Goal: Check status: Check status

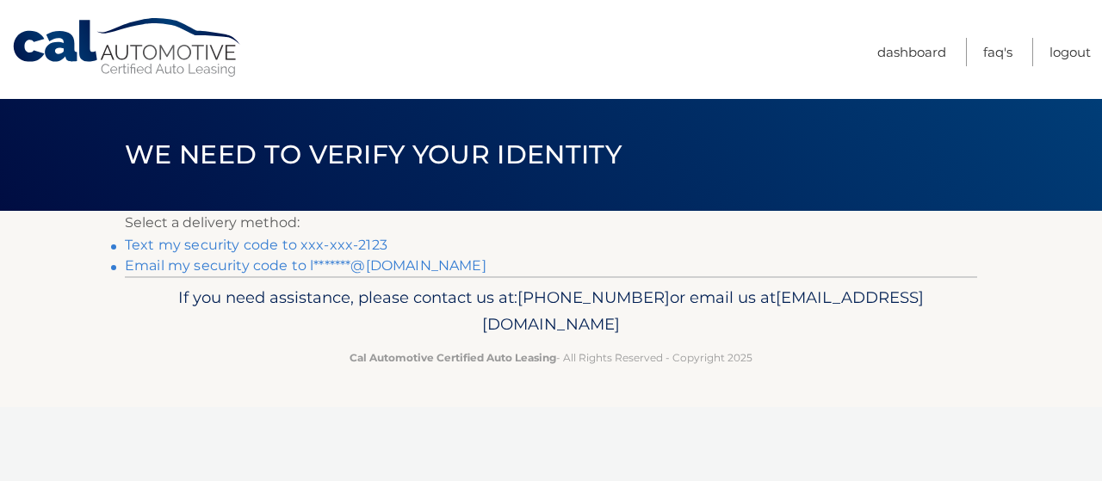
click at [150, 245] on link "Text my security code to xxx-xxx-2123" at bounding box center [256, 245] width 263 height 16
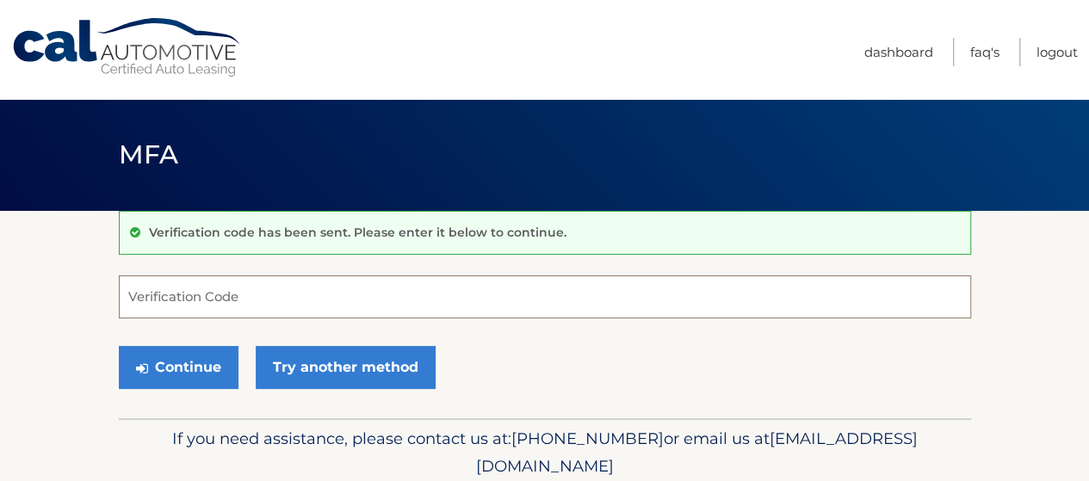
click at [181, 298] on input "Verification Code" at bounding box center [545, 297] width 853 height 43
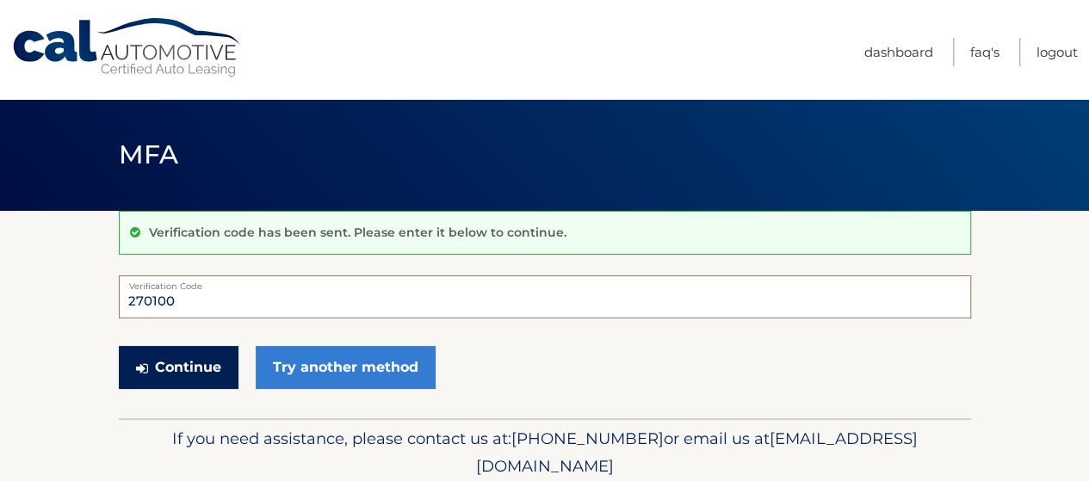
type input "270100"
click at [194, 366] on button "Continue" at bounding box center [179, 367] width 120 height 43
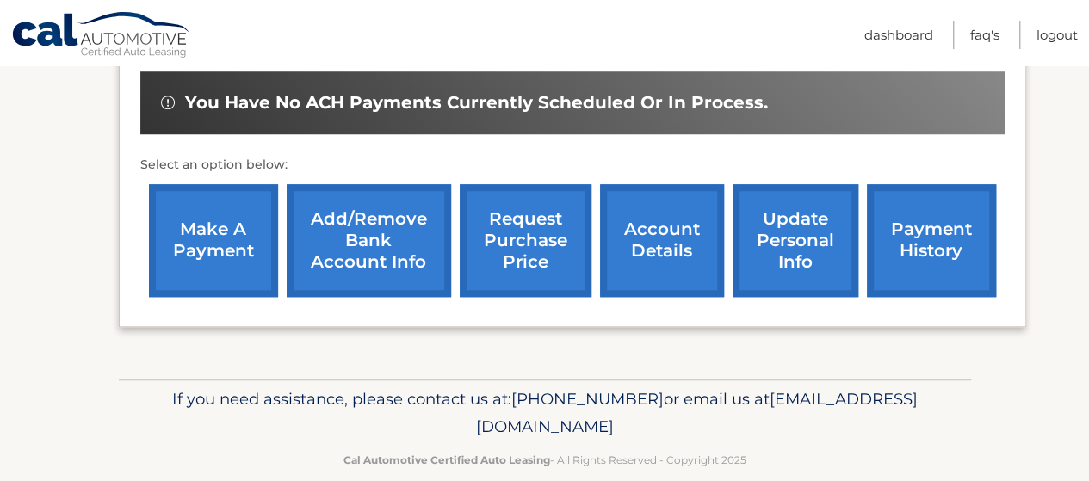
scroll to position [667, 0]
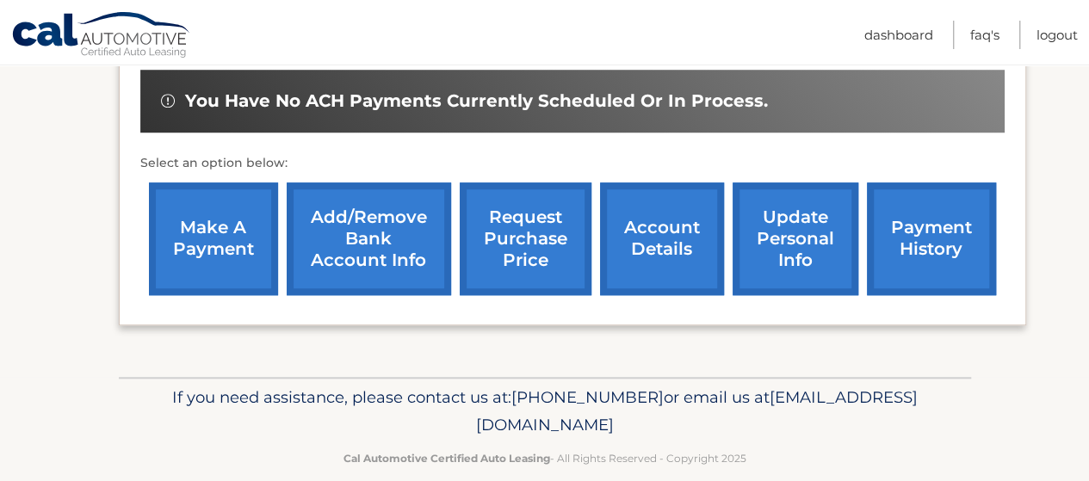
click at [620, 251] on link "account details" at bounding box center [662, 239] width 124 height 113
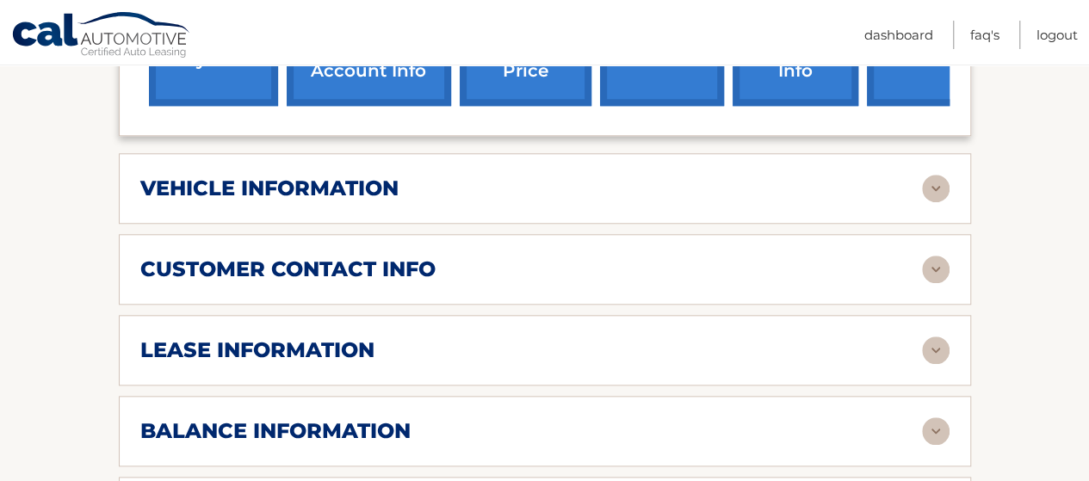
scroll to position [775, 0]
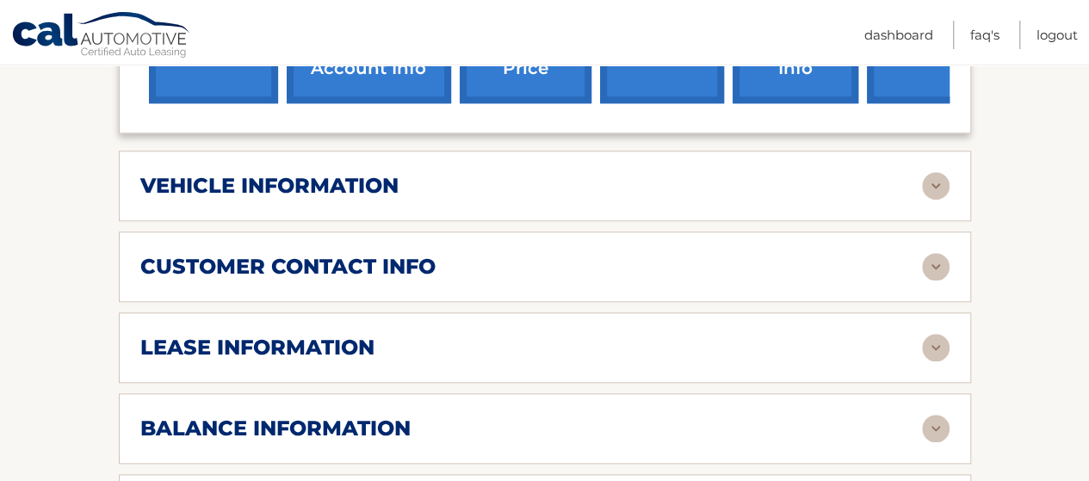
click at [547, 254] on div "customer contact info" at bounding box center [531, 267] width 782 height 26
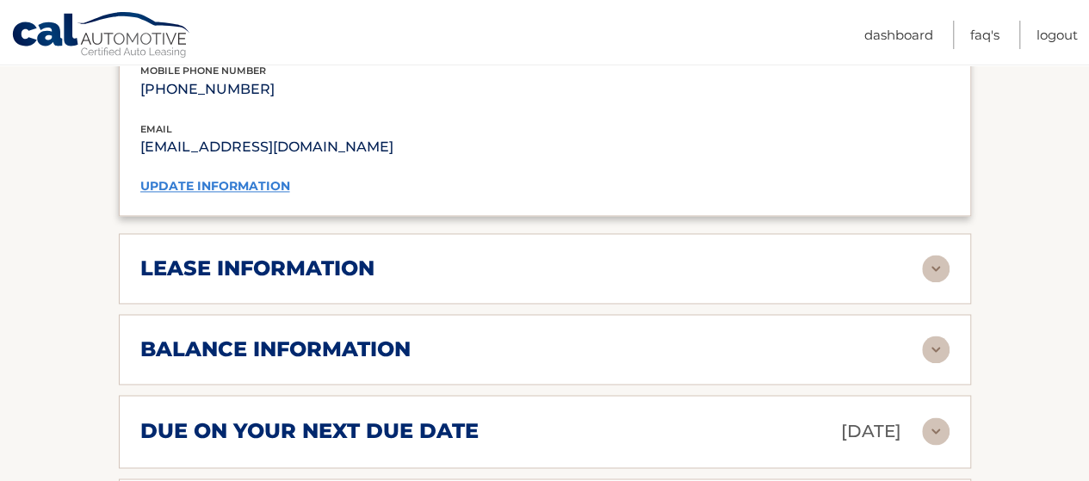
scroll to position [1206, 0]
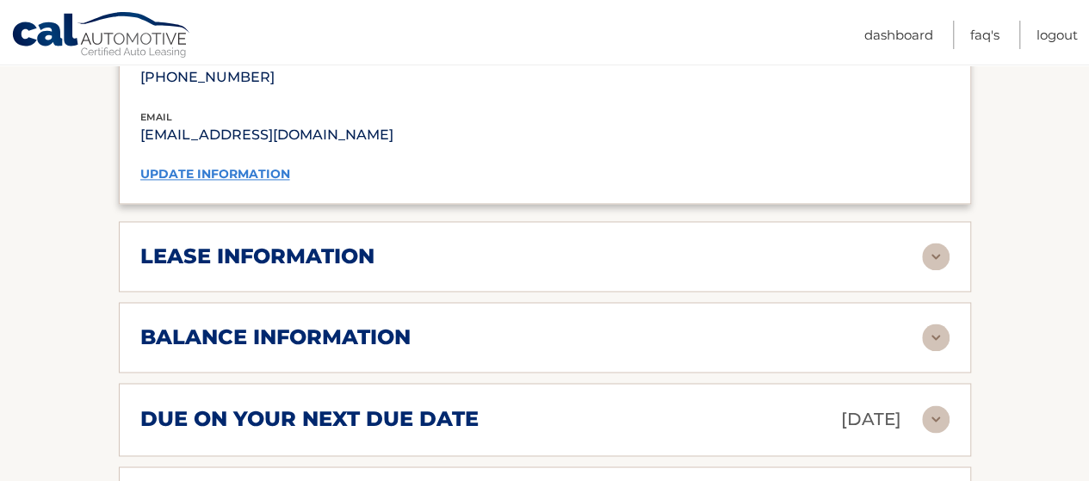
click at [547, 244] on div "lease information" at bounding box center [531, 257] width 782 height 26
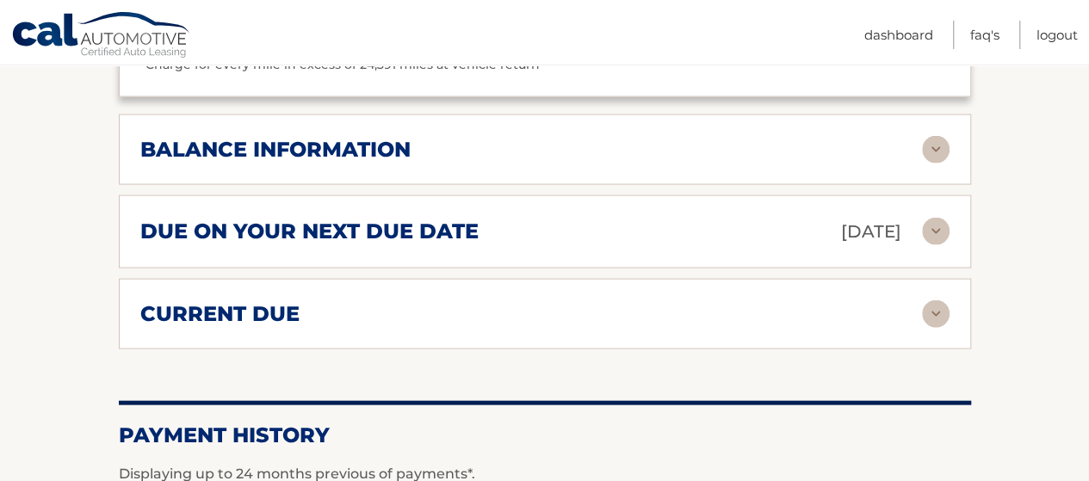
scroll to position [1722, 0]
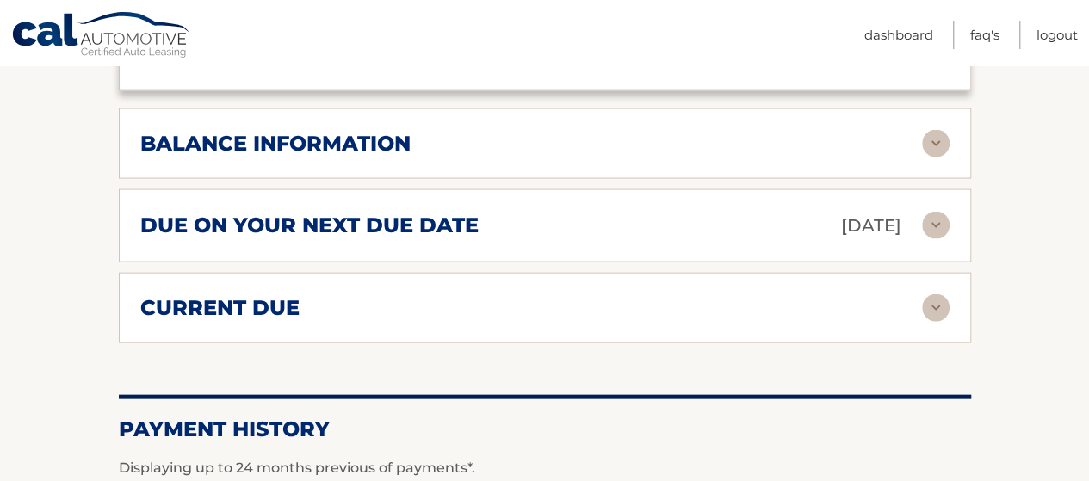
click at [468, 135] on div "balance information Payments Received 35 Payments Remaining 4 Next Payment will…" at bounding box center [545, 144] width 853 height 71
click at [470, 126] on div "balance information Payments Received 35 Payments Remaining 4 Next Payment will…" at bounding box center [545, 144] width 853 height 71
click at [825, 131] on div "balance information" at bounding box center [531, 144] width 782 height 26
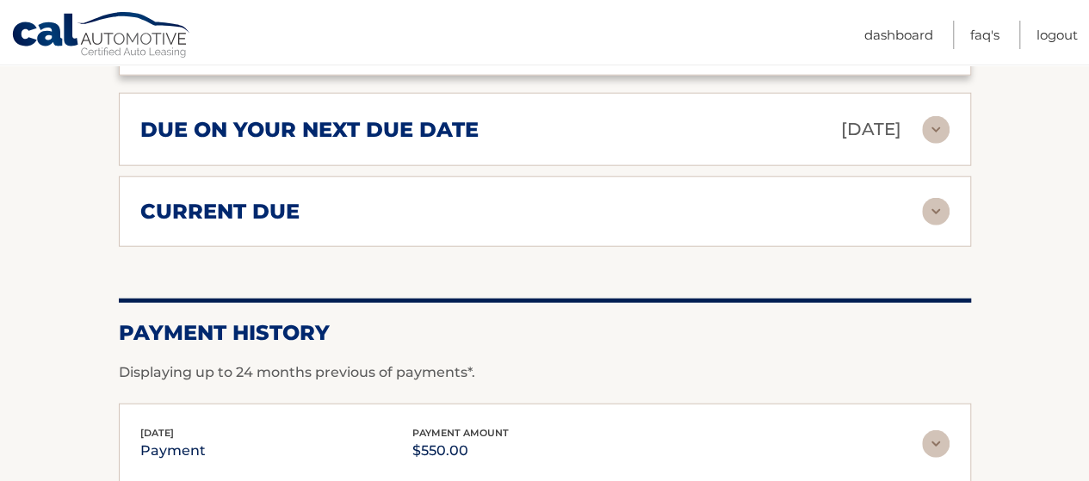
scroll to position [2067, 0]
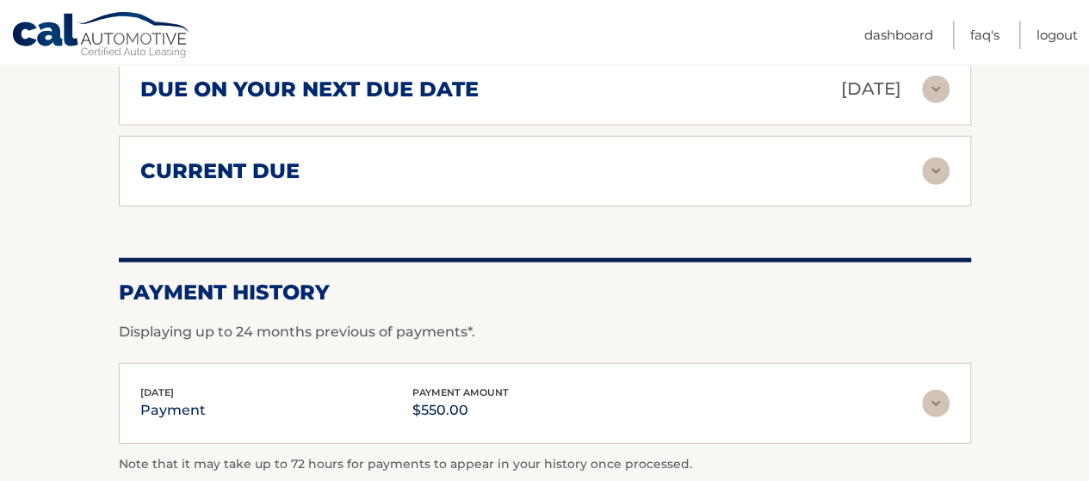
click at [426, 154] on div "current due Late Charges $0.00 Miscelleneous Charges* $0.00 Sales Tax $0.00 pay…" at bounding box center [545, 171] width 853 height 71
click at [428, 158] on div "current due" at bounding box center [531, 171] width 782 height 26
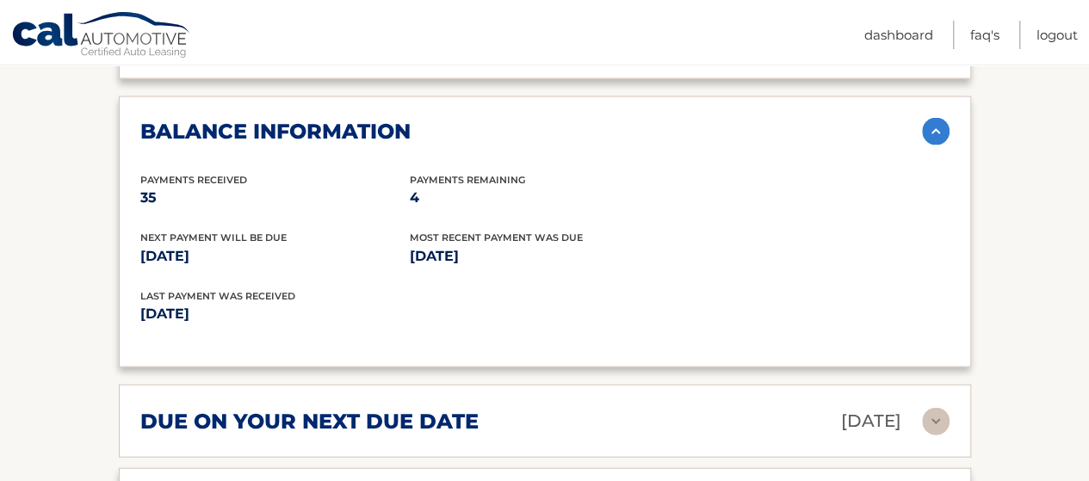
scroll to position [1722, 0]
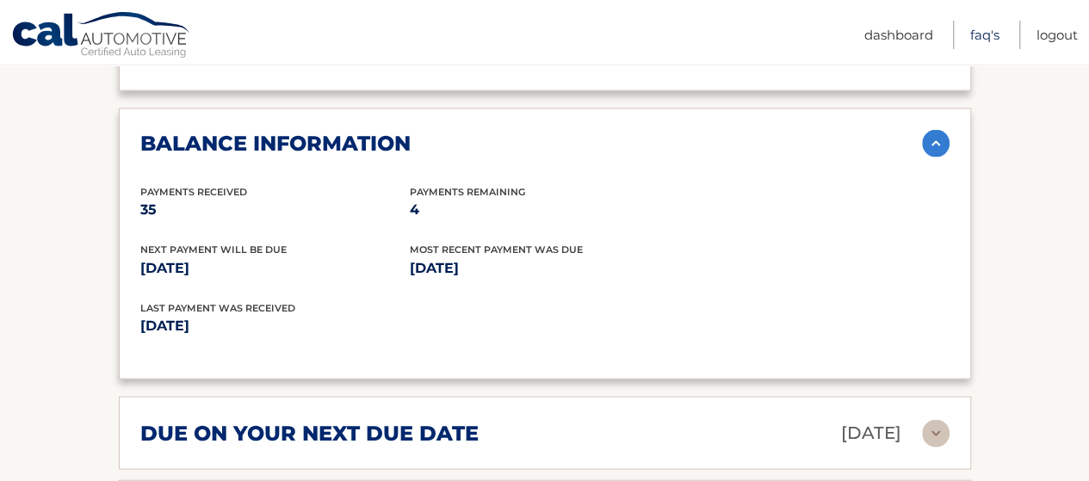
click at [977, 34] on link "FAQ's" at bounding box center [985, 35] width 29 height 28
